Goal: Find specific fact: Find specific fact

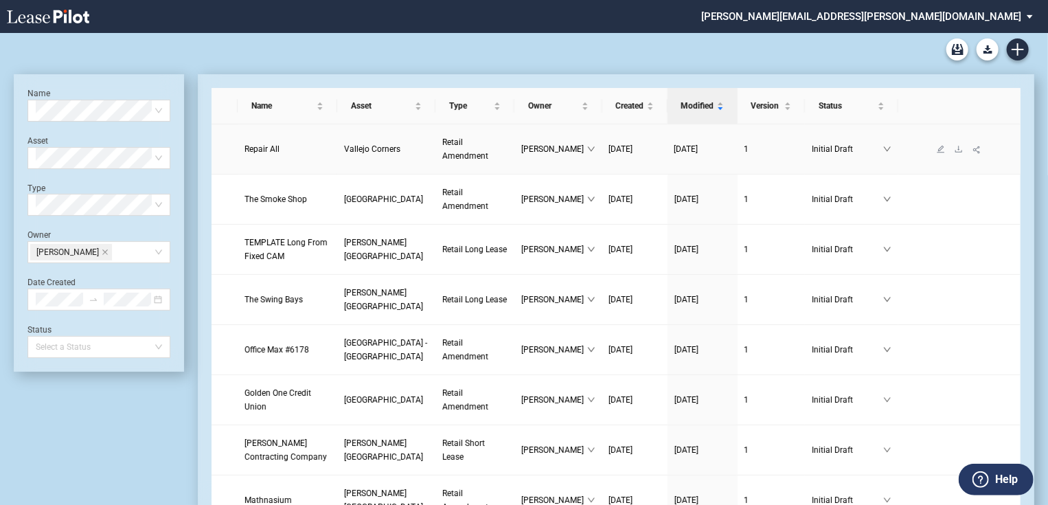
click at [248, 148] on span "Repair All" at bounding box center [261, 149] width 35 height 10
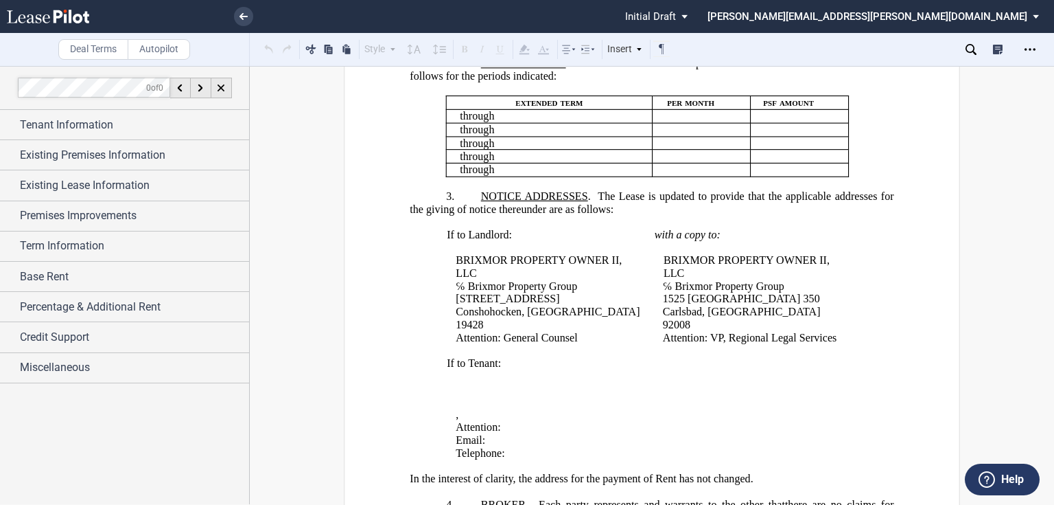
scroll to position [549, 0]
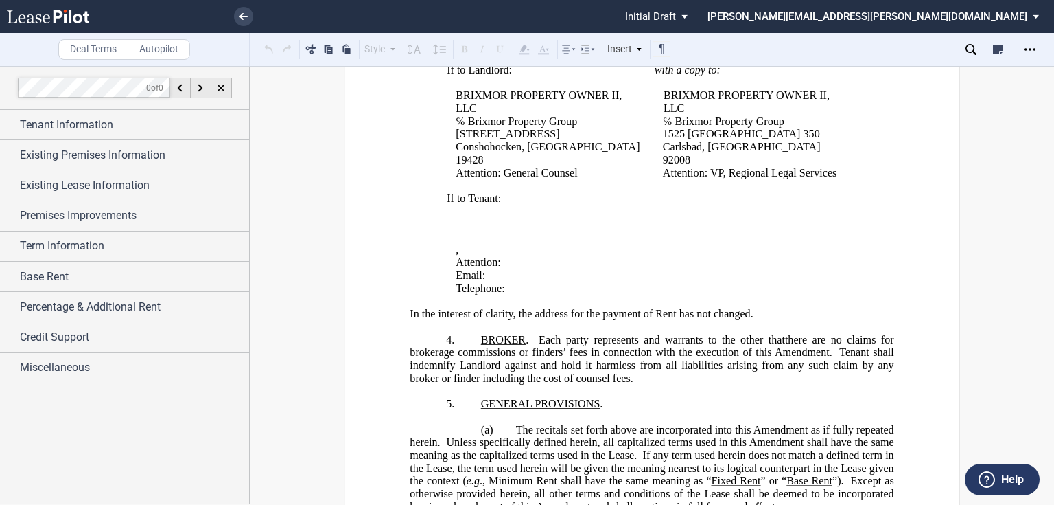
click at [810, 188] on td "with a copy to: ﻿ BRIXMOR PROPERTY OWNER II, LLC ℅ Brixmor Property Group [STRE…" at bounding box center [754, 128] width 208 height 128
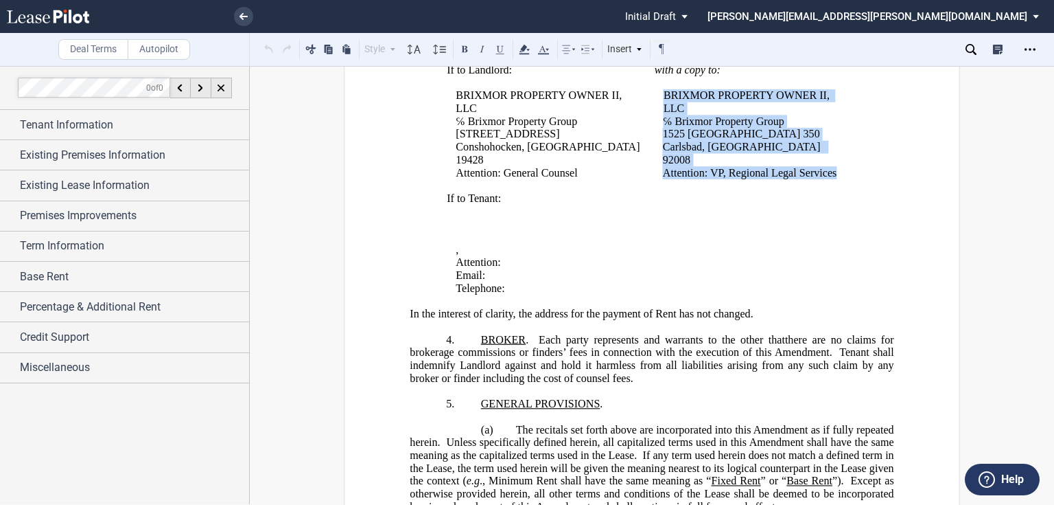
drag, startPoint x: 834, startPoint y: 178, endPoint x: 662, endPoint y: 113, distance: 184.2
click at [662, 113] on td "with a copy to: ﻿ BRIXMOR PROPERTY OWNER II, LLC ℅ Brixmor Property Group [STRE…" at bounding box center [754, 128] width 208 height 128
click at [748, 203] on p "If to Tenant:" at bounding box center [654, 198] width 415 height 13
drag, startPoint x: 656, startPoint y: 152, endPoint x: 832, endPoint y: 176, distance: 177.3
click at [832, 176] on div "[STREET_ADDRESS] [GEOGRAPHIC_DATA], CA 92008 Attention: VP, Regional Legal Serv…" at bounding box center [754, 153] width 198 height 51
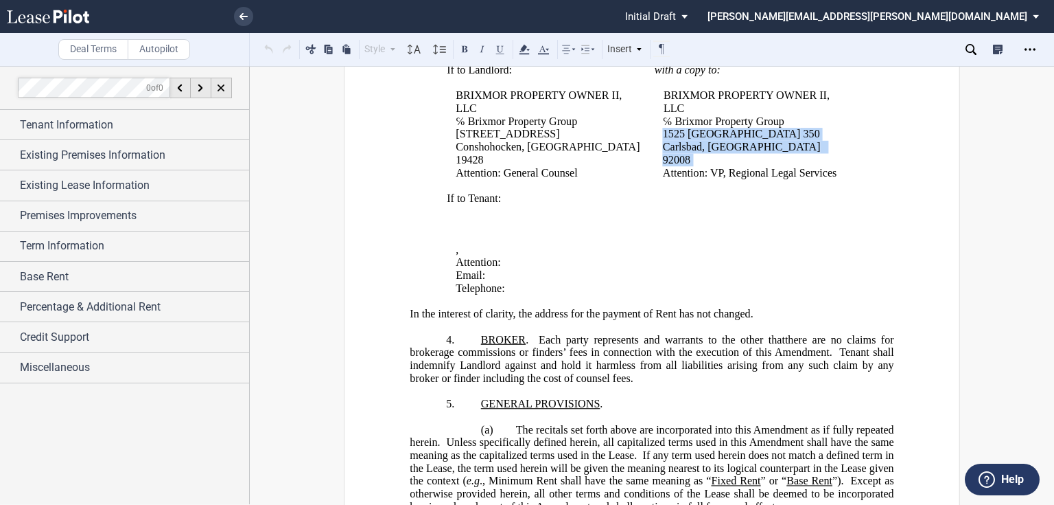
copy div "[STREET_ADDRESS]"
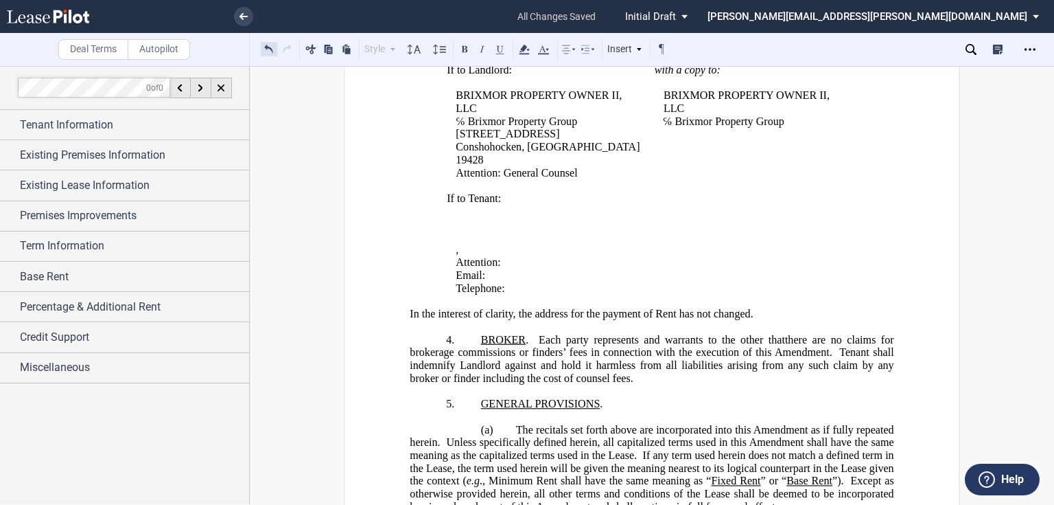
click at [272, 54] on button at bounding box center [269, 49] width 16 height 16
